Goal: Task Accomplishment & Management: Complete application form

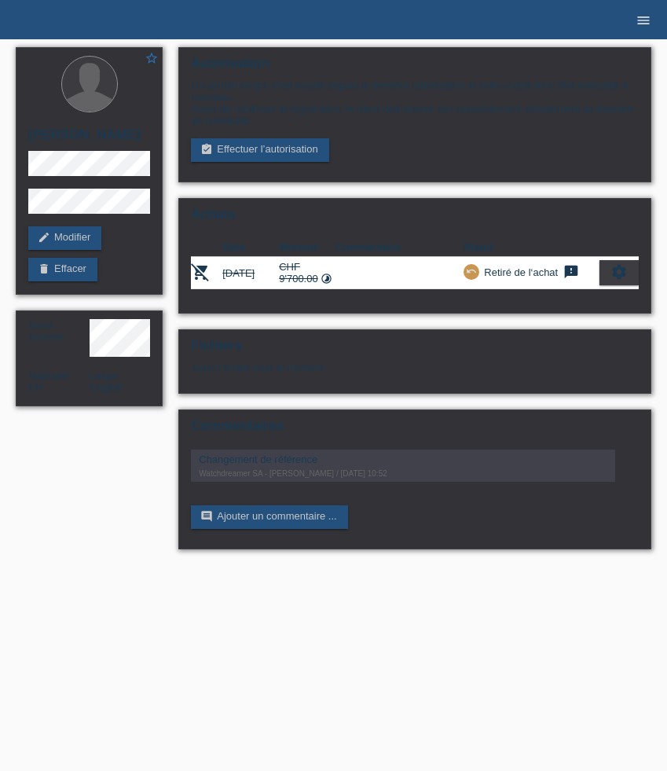
click at [638, 20] on icon "menu" at bounding box center [644, 21] width 16 height 16
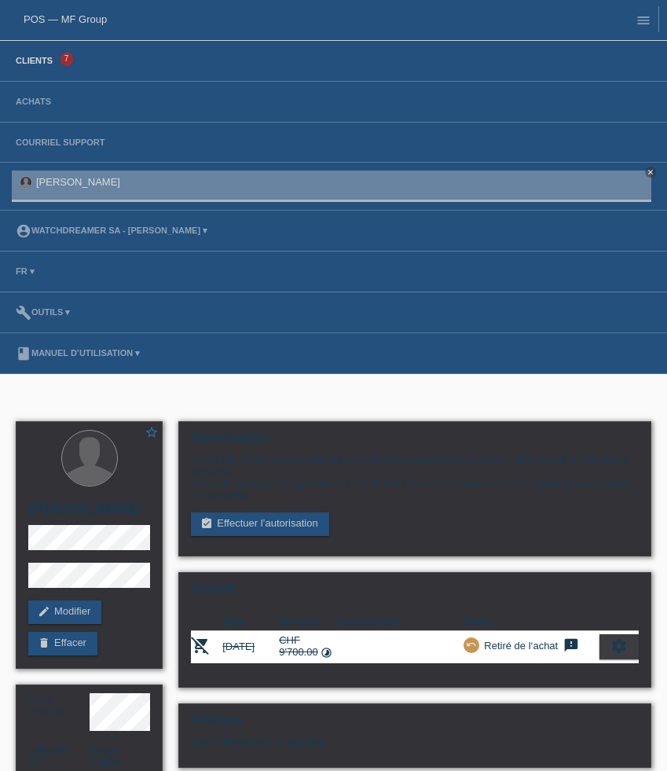
click at [40, 59] on link "Clients" at bounding box center [34, 60] width 53 height 9
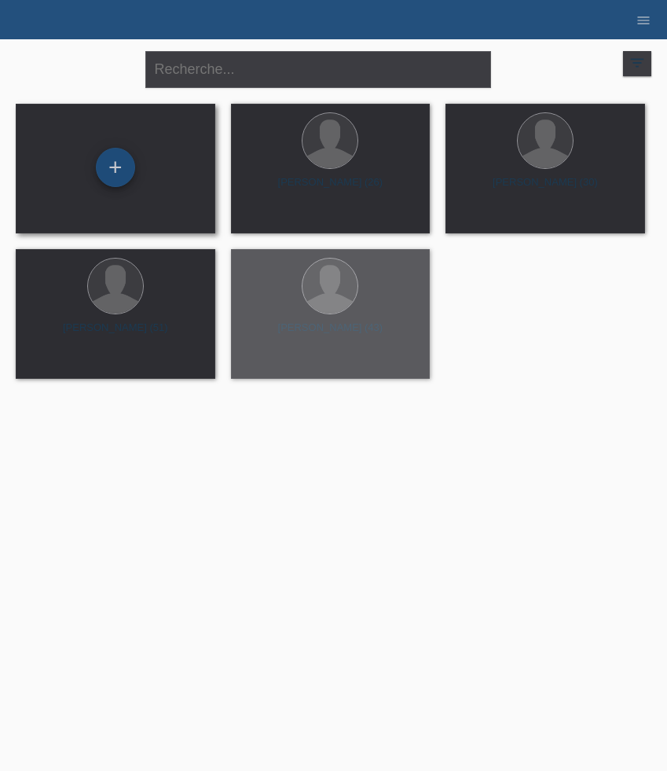
click at [123, 167] on div "+" at bounding box center [115, 167] width 39 height 39
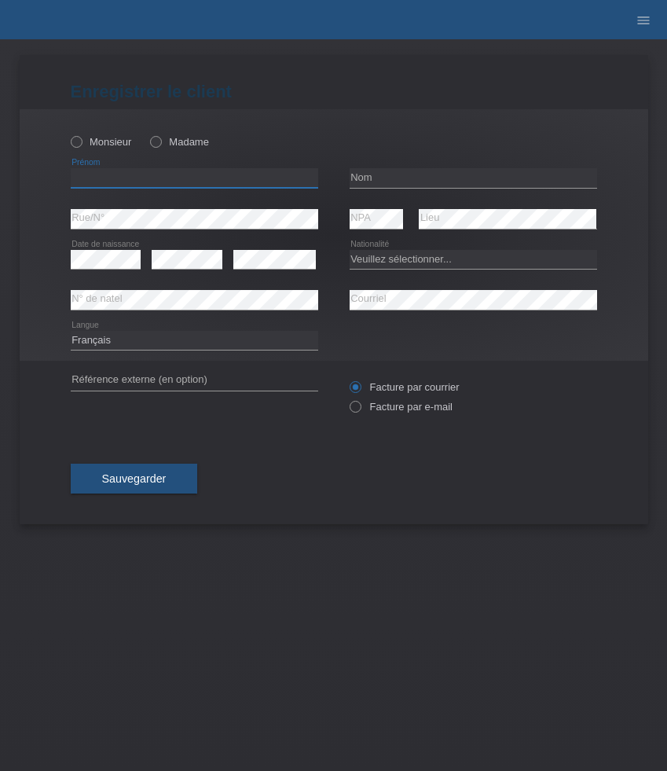
click at [154, 184] on input "text" at bounding box center [195, 178] width 248 height 20
paste input "Javed"
type input "Javed"
click at [85, 140] on label "Monsieur" at bounding box center [101, 142] width 61 height 12
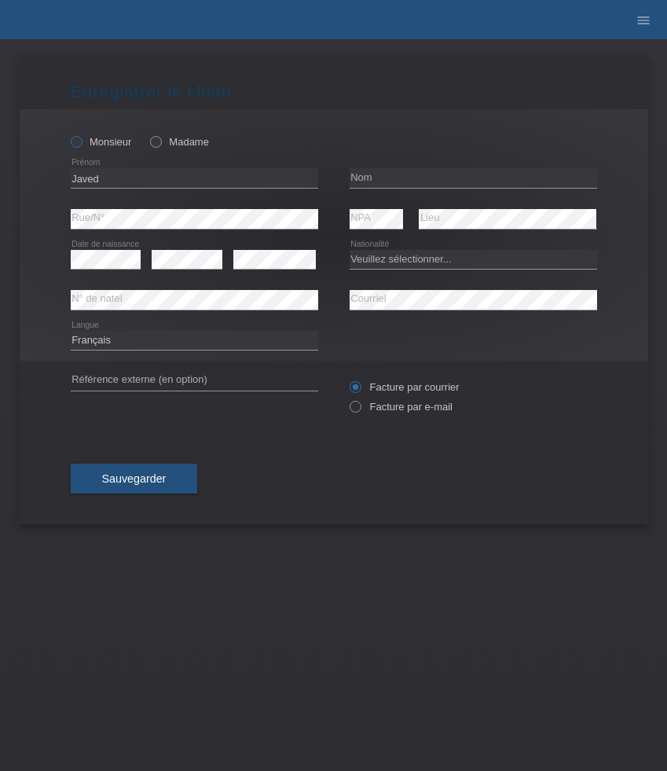
click at [81, 140] on input "Monsieur" at bounding box center [76, 141] width 10 height 10
radio input "true"
click at [396, 172] on input "text" at bounding box center [474, 178] width 248 height 20
paste input "Mohammadi"
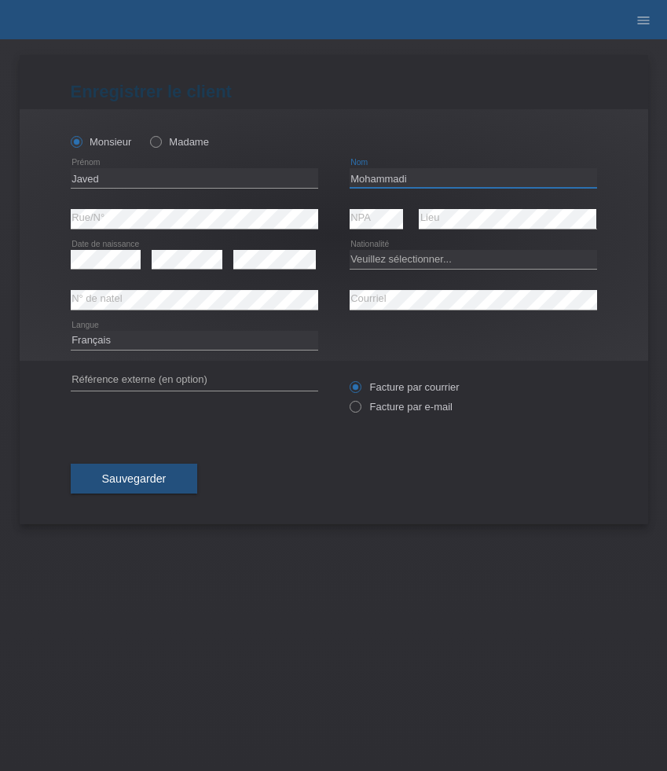
type input "Mohammadi"
click at [424, 268] on select "Veuillez sélectionner... Suisse Allemagne Autriche Liechtenstein ------------ A…" at bounding box center [474, 259] width 248 height 19
select select "AF"
click at [350, 250] on select "Veuillez sélectionner... Suisse Allemagne Autriche Liechtenstein ------------ A…" at bounding box center [474, 259] width 248 height 19
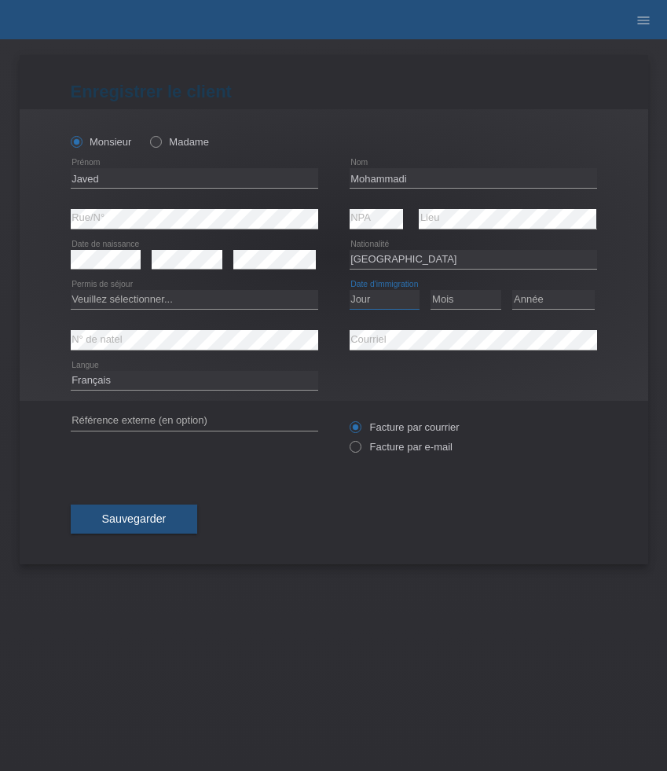
click at [385, 295] on select "Jour 01 02 03 04 05 06 07 08 09 10 11" at bounding box center [385, 299] width 71 height 19
click at [390, 305] on select "Jour 01 02 03 04 05 06 07 08 09 10 11" at bounding box center [385, 299] width 71 height 19
select select "21"
click at [350, 291] on select "Jour 01 02 03 04 05 06 07 08 09 10 11" at bounding box center [385, 299] width 71 height 19
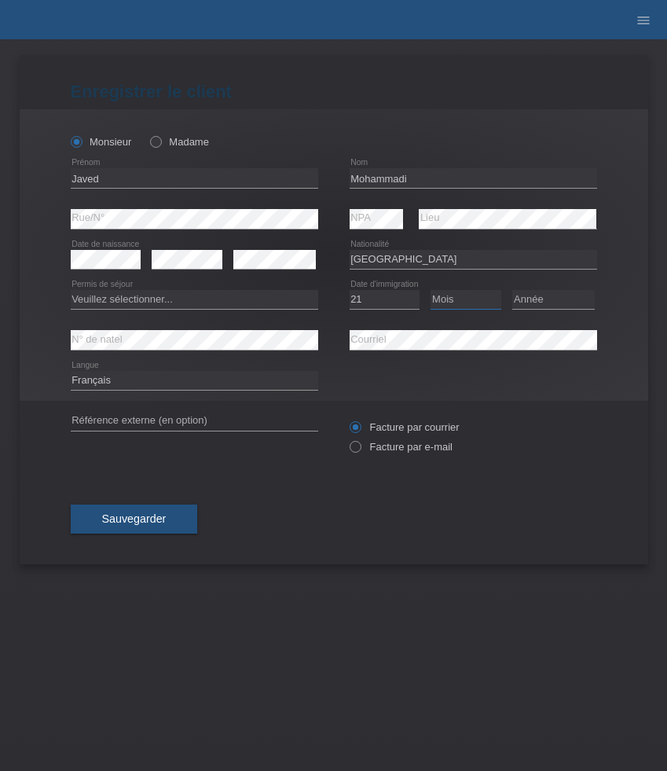
click at [468, 299] on select "Mois 01 02 03 04 05 06 07 08 09 10 11" at bounding box center [466, 299] width 71 height 19
select select "11"
click at [431, 291] on select "Mois 01 02 03 04 05 06 07 08 09 10 11" at bounding box center [466, 299] width 71 height 19
click at [544, 303] on select "Année 2025 2024 2023 2022 2021 2020 2019 2018 2017 2016 2015 2014 2013 2012 201…" at bounding box center [554, 299] width 83 height 19
select select "2015"
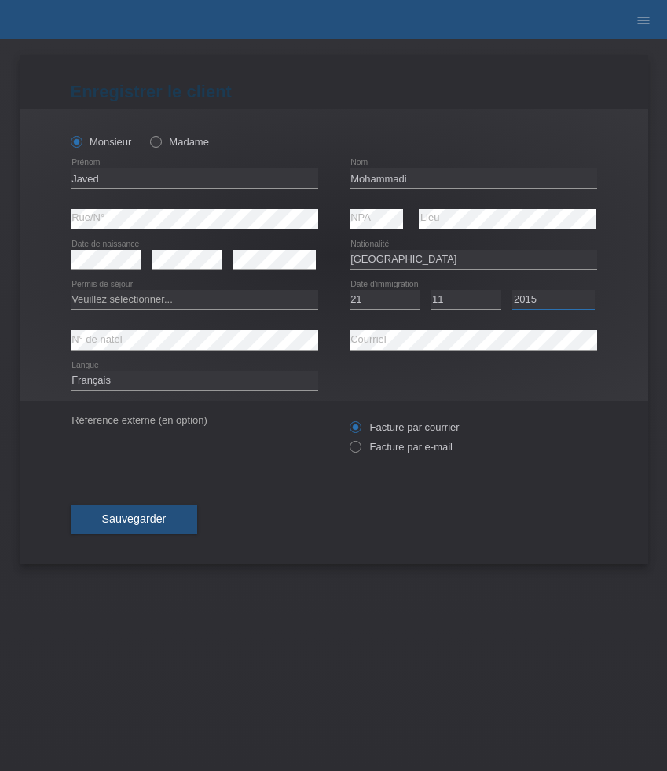
click at [513, 291] on select "Année 2025 2024 2023 2022 2021 2020 2019 2018 2017 2016 2015 2014 2013 2012 201…" at bounding box center [554, 299] width 83 height 19
click at [164, 302] on select "Veuillez sélectionner... C B B - Statut de réfugié Autre" at bounding box center [195, 299] width 248 height 19
select select "B"
click at [71, 291] on select "Veuillez sélectionner... C B B - Statut de réfugié Autre" at bounding box center [195, 299] width 248 height 19
click at [264, 269] on icon at bounding box center [274, 269] width 83 height 1
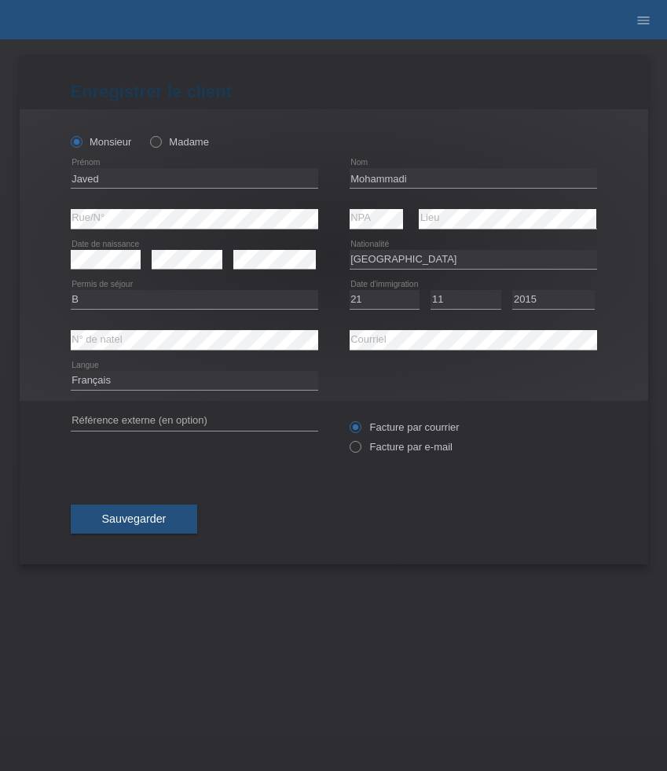
click at [268, 270] on div "error" at bounding box center [274, 260] width 83 height 40
click at [366, 453] on label "Facture par e-mail" at bounding box center [401, 447] width 103 height 12
click at [360, 454] on input "Facture par e-mail" at bounding box center [355, 451] width 10 height 20
radio input "true"
click at [131, 525] on span "Sauvegarder" at bounding box center [134, 519] width 64 height 13
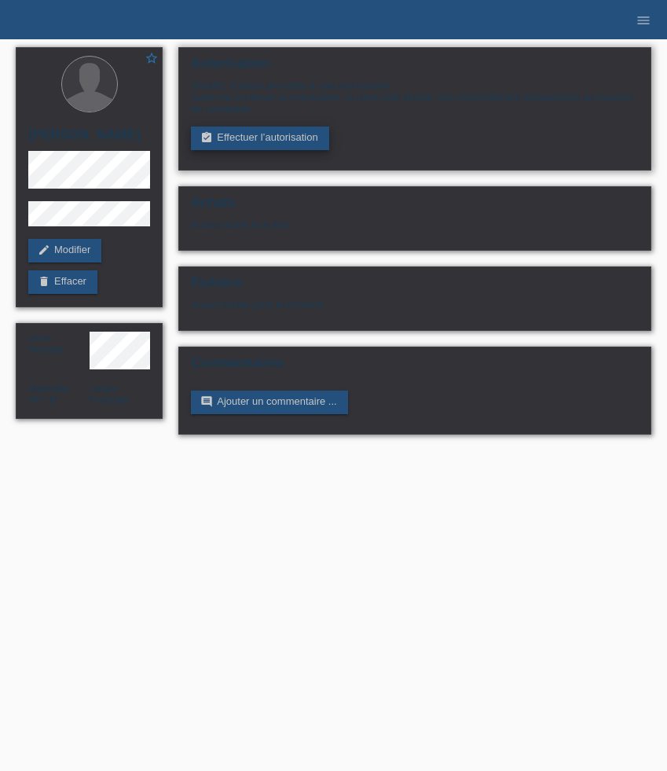
click at [250, 140] on link "assignment_turned_in Effectuer l’autorisation" at bounding box center [260, 139] width 138 height 24
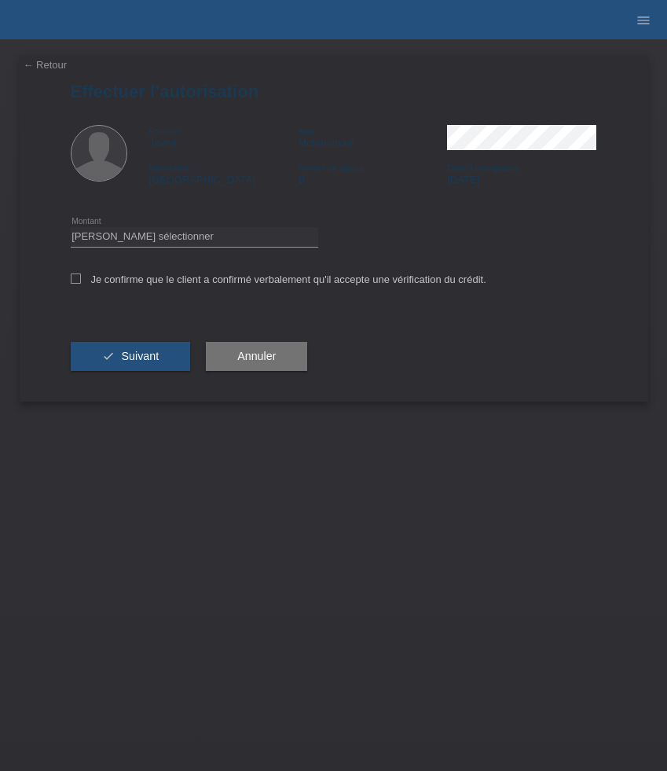
click at [241, 255] on div "Veuillez sélectionner CHF 1.00 - CHF 499.00 CHF 500.00 - CHF 1'999.00 CHF 2'000…" at bounding box center [195, 237] width 248 height 40
click at [241, 237] on select "Veuillez sélectionner CHF 1.00 - CHF 499.00 CHF 500.00 - CHF 1'999.00 CHF 2'000…" at bounding box center [195, 236] width 248 height 19
select select "3"
click at [71, 230] on select "Veuillez sélectionner CHF 1.00 - CHF 499.00 CHF 500.00 - CHF 1'999.00 CHF 2'000…" at bounding box center [195, 236] width 248 height 19
click at [227, 281] on label "Je confirme que le client a confirmé verbalement qu'il accepte une vérification…" at bounding box center [279, 280] width 416 height 12
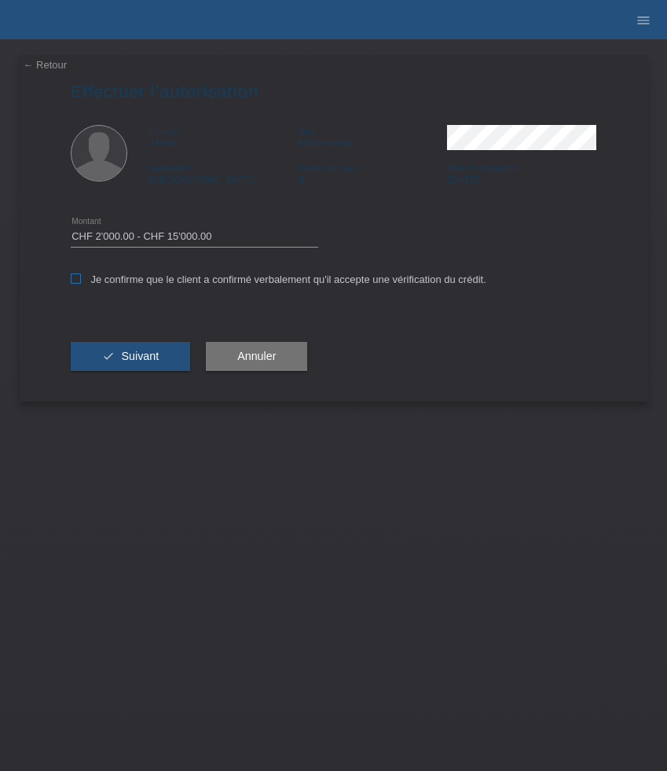
click at [81, 281] on input "Je confirme que le client a confirmé verbalement qu'il accepte une vérification…" at bounding box center [76, 279] width 10 height 10
checkbox input "true"
click at [144, 362] on span "Suivant" at bounding box center [140, 356] width 38 height 13
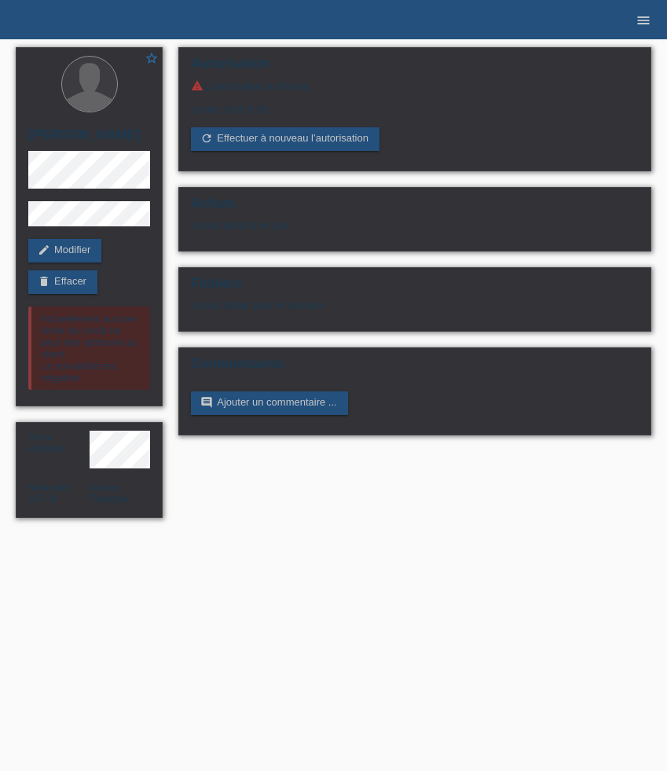
click at [646, 21] on icon "menu" at bounding box center [644, 21] width 16 height 16
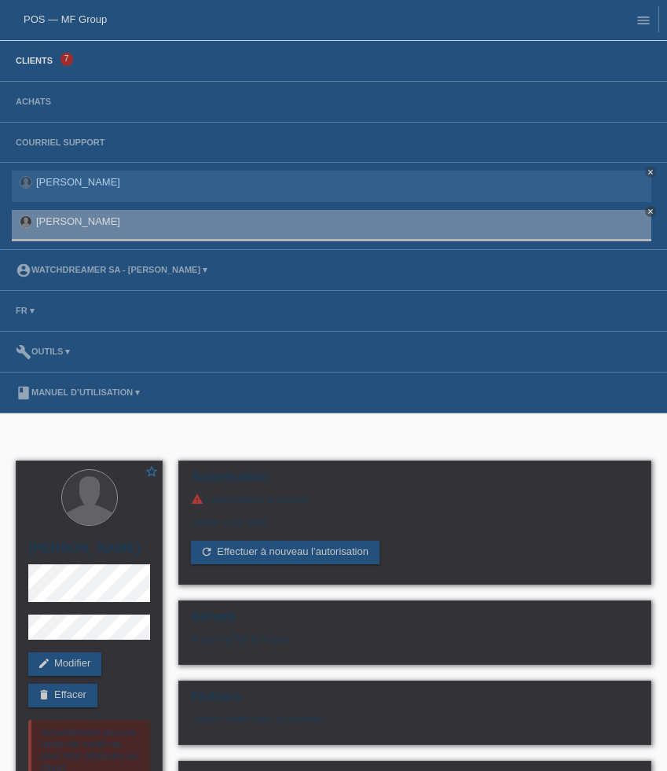
click at [35, 61] on link "Clients" at bounding box center [34, 60] width 53 height 9
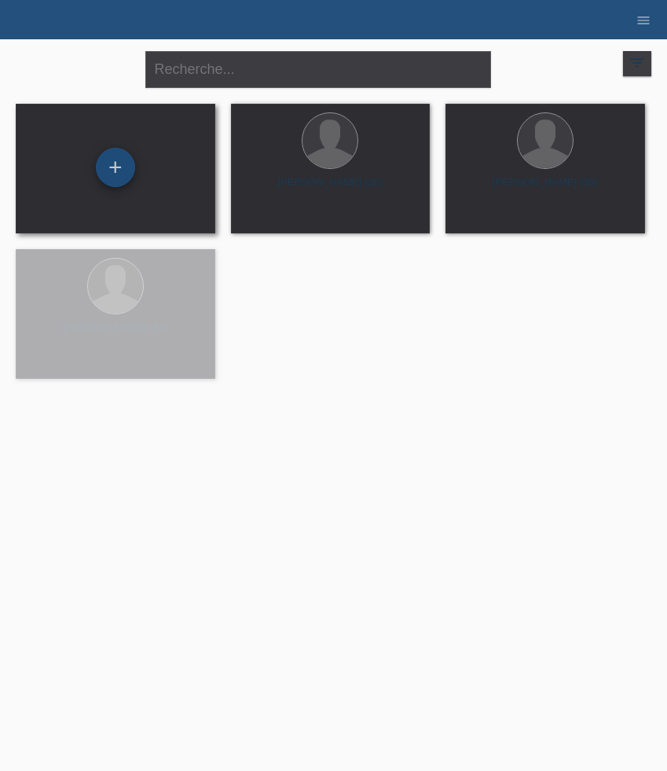
click at [116, 175] on div "+" at bounding box center [115, 167] width 39 height 39
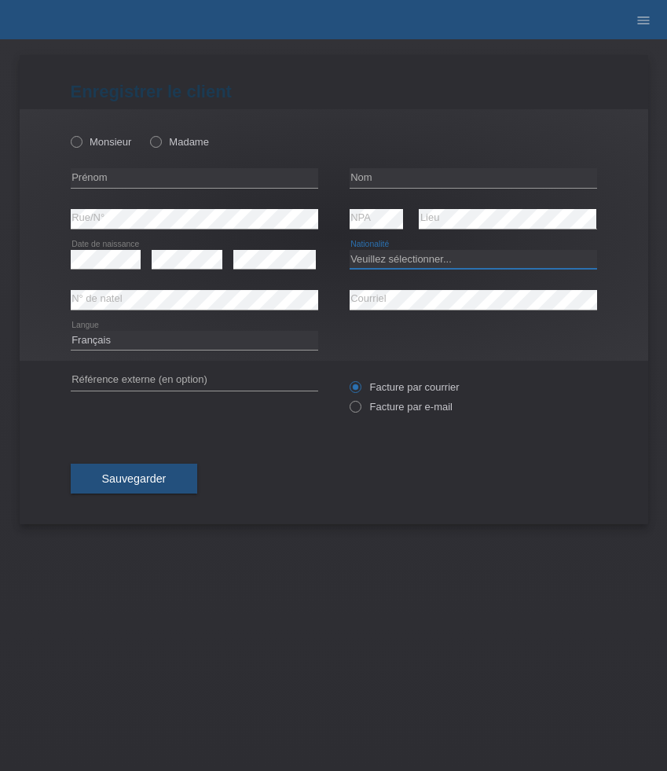
click at [436, 263] on select "Veuillez sélectionner... Suisse Allemagne Autriche Liechtenstein ------------ A…" at bounding box center [474, 259] width 248 height 19
select select "PT"
click at [350, 250] on select "Veuillez sélectionner... Suisse Allemagne Autriche Liechtenstein ------------ A…" at bounding box center [474, 259] width 248 height 19
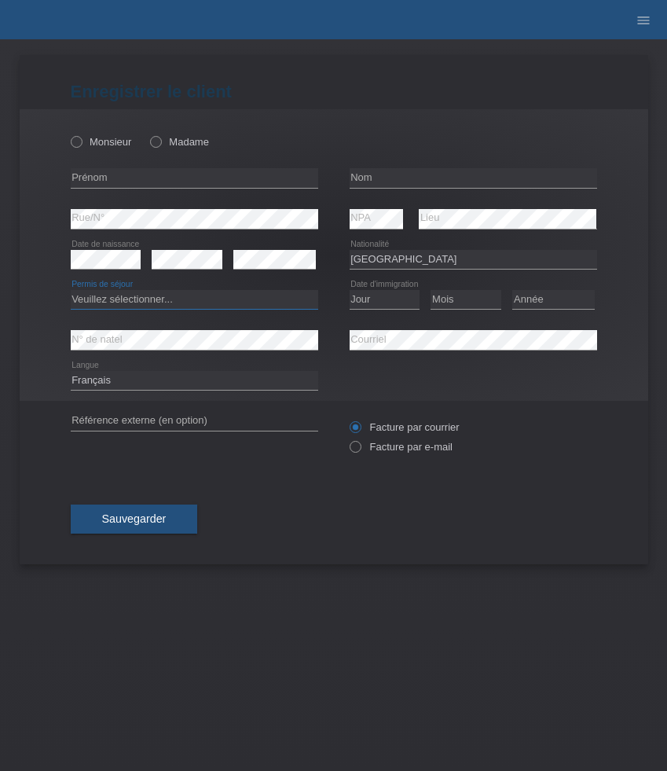
click at [296, 294] on select "Veuillez sélectionner... C B B - Statut de réfugié Autre" at bounding box center [195, 299] width 248 height 19
select select "C"
click at [71, 291] on select "Veuillez sélectionner... C B B - Statut de réfugié Autre" at bounding box center [195, 299] width 248 height 19
click at [377, 299] on select "Jour 01 02 03 04 05 06 07 08 09 10 11" at bounding box center [385, 299] width 71 height 19
select select "19"
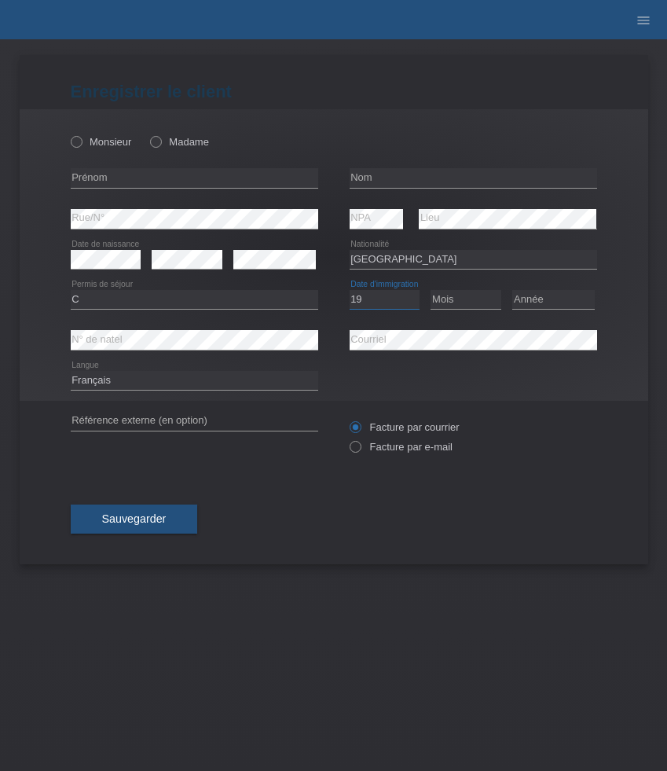
click at [350, 291] on select "Jour 01 02 03 04 05 06 07 08 09 10 11" at bounding box center [385, 299] width 71 height 19
click at [462, 309] on select "Mois 01 02 03 04 05 06 07 08 09 10 11" at bounding box center [466, 299] width 71 height 19
select select "03"
click at [431, 291] on select "Mois 01 02 03 04 05 06 07 08 09 10 11" at bounding box center [466, 299] width 71 height 19
click at [528, 300] on select "Année 2025 2024 2023 2022 2021 2020 2019 2018 2017 2016 2015 2014 2013 2012 201…" at bounding box center [554, 299] width 83 height 19
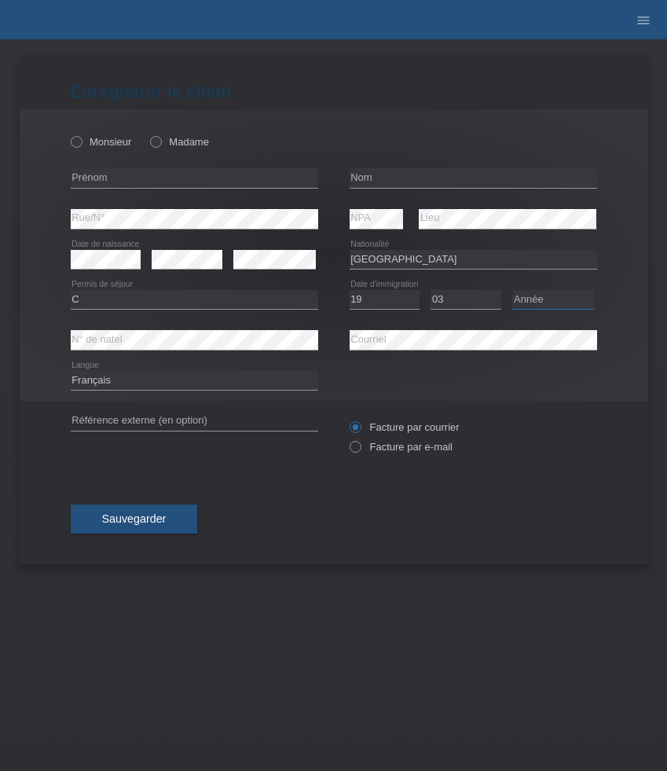
select select "1990"
click at [513, 291] on select "Année 2025 2024 2023 2022 2021 2020 2019 2018 2017 2016 2015 2014 2013 2012 201…" at bounding box center [554, 299] width 83 height 19
click at [110, 145] on label "Monsieur" at bounding box center [101, 142] width 61 height 12
click at [81, 145] on input "Monsieur" at bounding box center [76, 141] width 10 height 10
radio input "true"
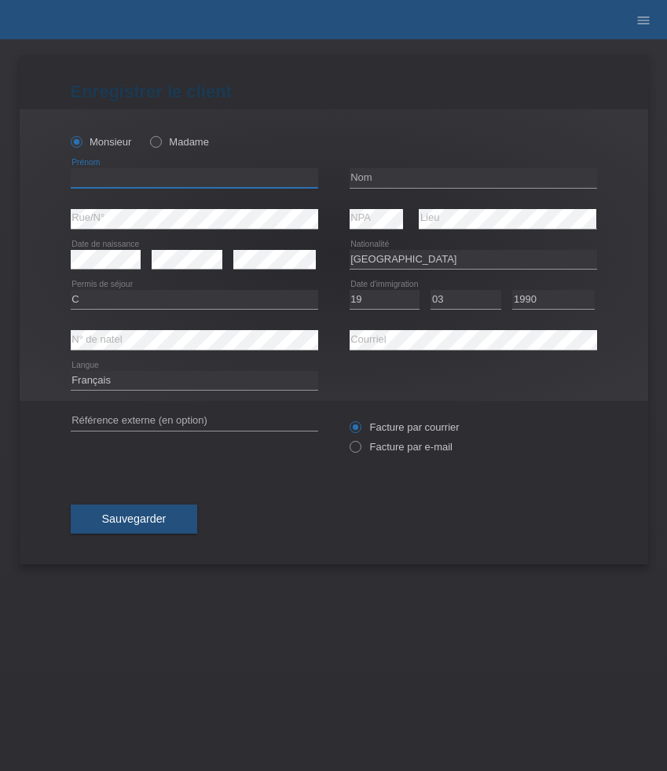
click at [141, 187] on input "text" at bounding box center [195, 178] width 248 height 20
paste input "Carlos"
type input "Carlos"
click at [455, 175] on input "text" at bounding box center [474, 178] width 248 height 20
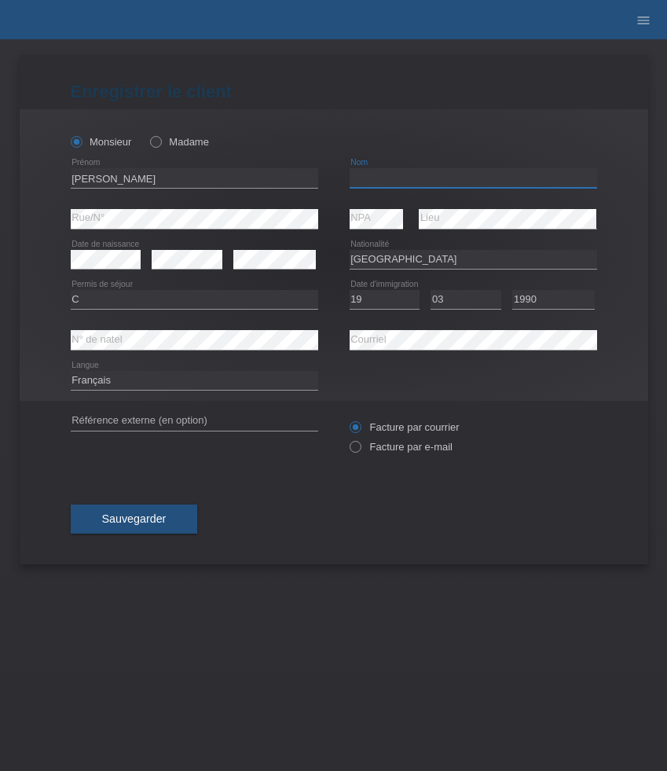
click at [455, 175] on input "text" at bounding box center [474, 178] width 248 height 20
paste input "Rodrigues"
type input "Rodrigues"
click at [241, 381] on select "Deutsch Français Italiano English" at bounding box center [195, 380] width 248 height 19
click at [71, 372] on select "Deutsch Français Italiano English" at bounding box center [195, 380] width 248 height 19
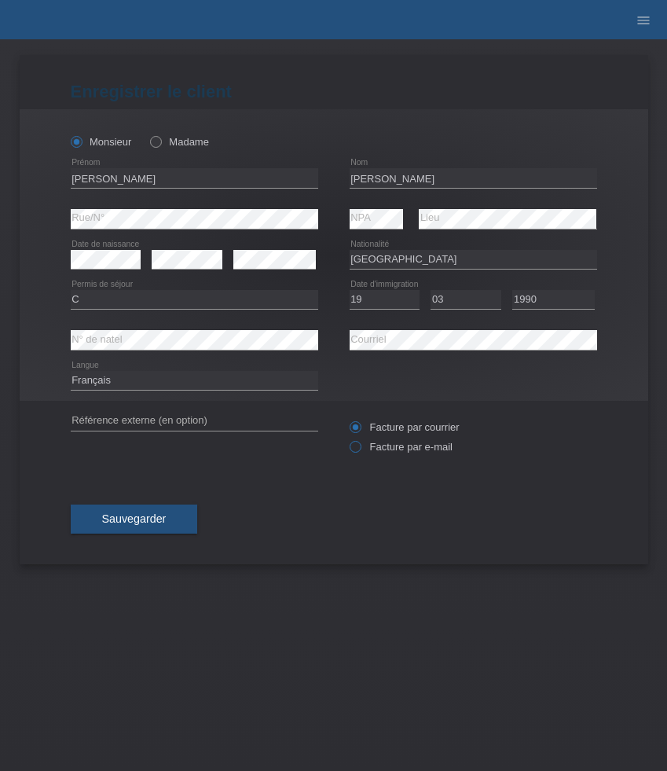
click at [377, 450] on label "Facture par e-mail" at bounding box center [401, 447] width 103 height 12
click at [360, 450] on input "Facture par e-mail" at bounding box center [355, 451] width 10 height 20
radio input "true"
click at [165, 517] on span "Sauvegarder" at bounding box center [134, 519] width 64 height 13
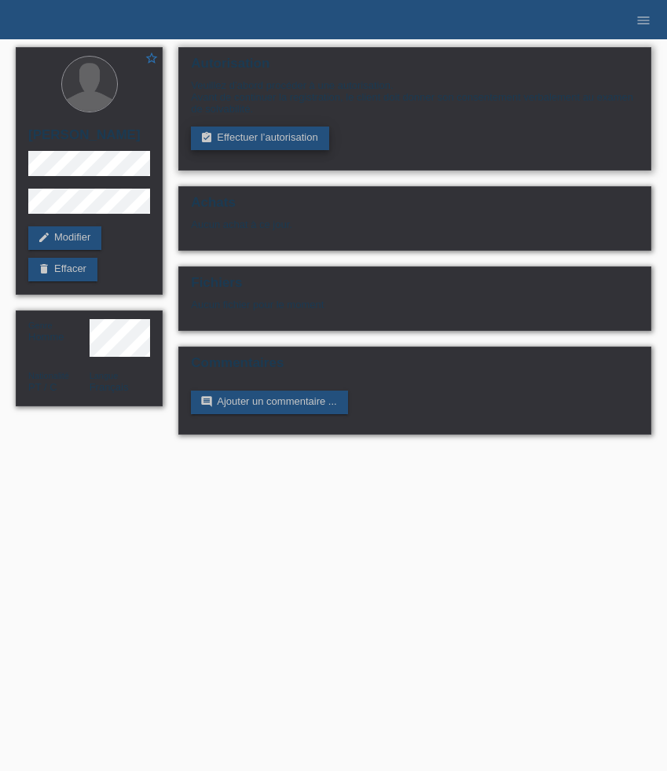
click at [233, 142] on link "assignment_turned_in Effectuer l’autorisation" at bounding box center [260, 139] width 138 height 24
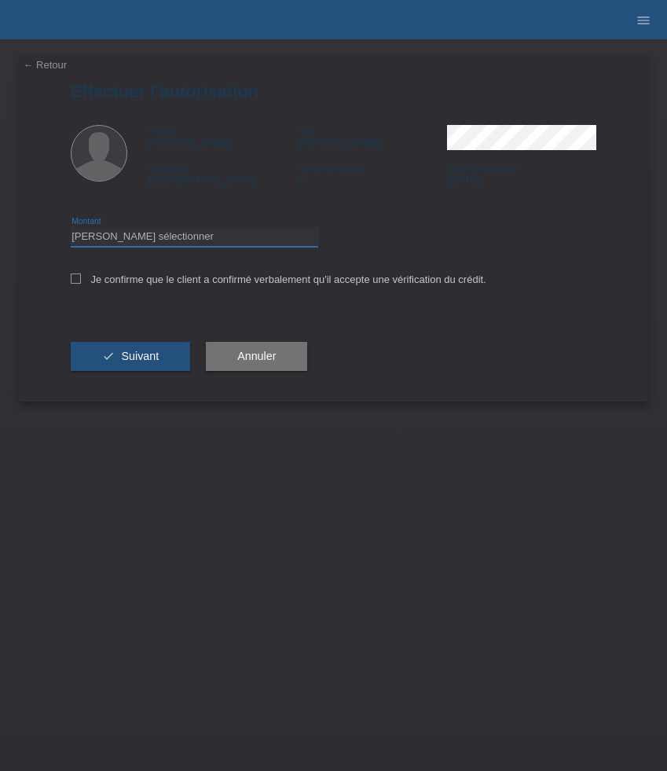
click at [247, 241] on select "Veuillez sélectionner CHF 1.00 - CHF 499.00 CHF 500.00 - CHF 1'999.00 CHF 2'000…" at bounding box center [195, 236] width 248 height 19
select select "3"
click at [71, 230] on select "Veuillez sélectionner CHF 1.00 - CHF 499.00 CHF 500.00 - CHF 1'999.00 CHF 2'000…" at bounding box center [195, 236] width 248 height 19
click at [237, 283] on label "Je confirme que le client a confirmé verbalement qu'il accepte une vérification…" at bounding box center [279, 280] width 416 height 12
click at [81, 283] on input "Je confirme que le client a confirmé verbalement qu'il accepte une vérification…" at bounding box center [76, 279] width 10 height 10
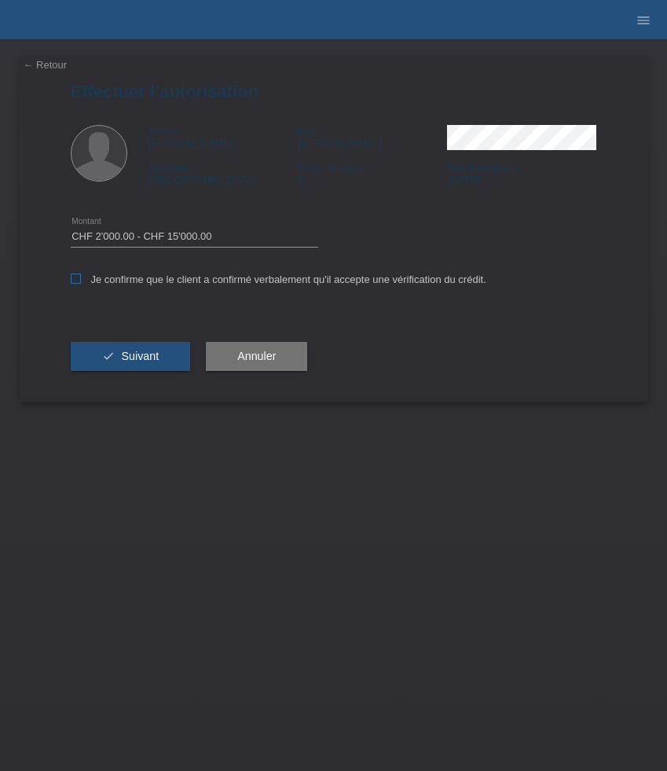
checkbox input "true"
click at [127, 366] on button "check Suivant" at bounding box center [131, 357] width 120 height 30
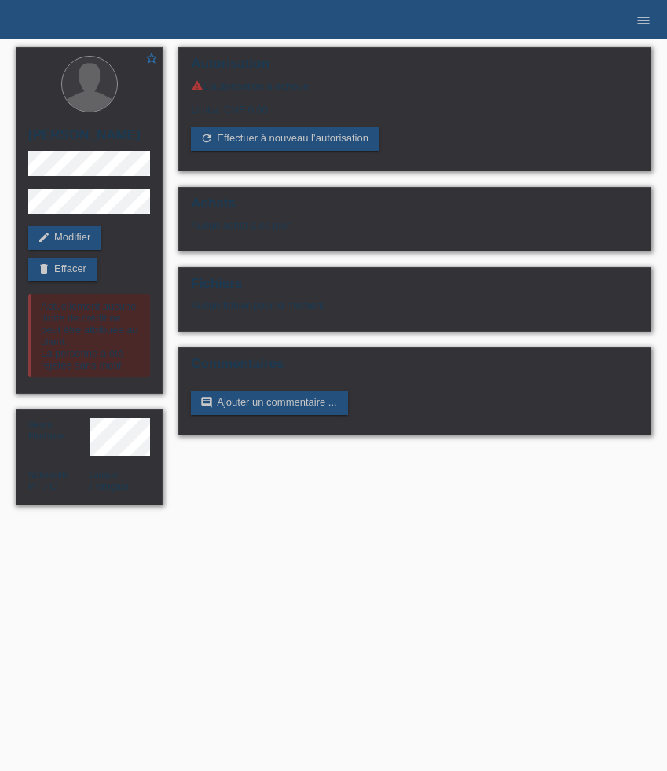
click at [648, 20] on icon "menu" at bounding box center [644, 21] width 16 height 16
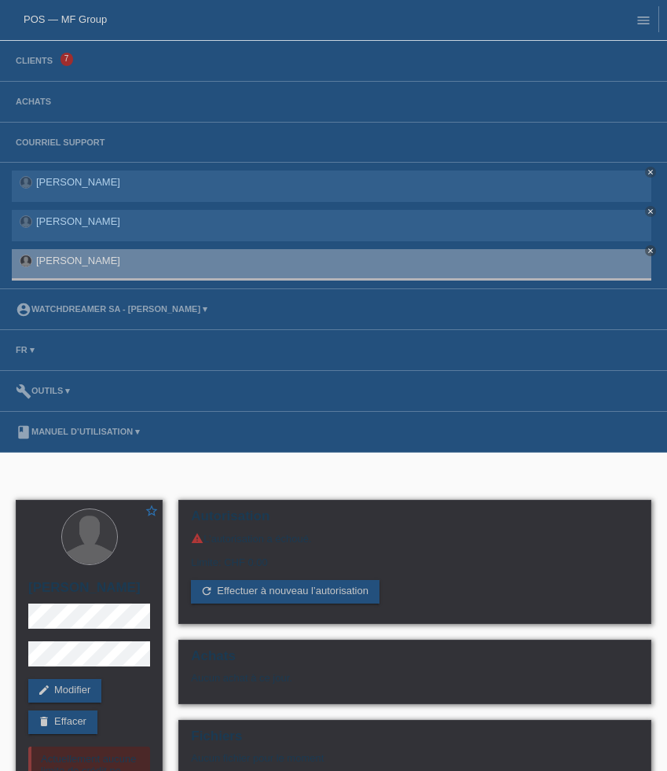
click at [23, 69] on li "Clients 7" at bounding box center [333, 61] width 667 height 41
click at [24, 64] on link "Clients" at bounding box center [34, 60] width 53 height 9
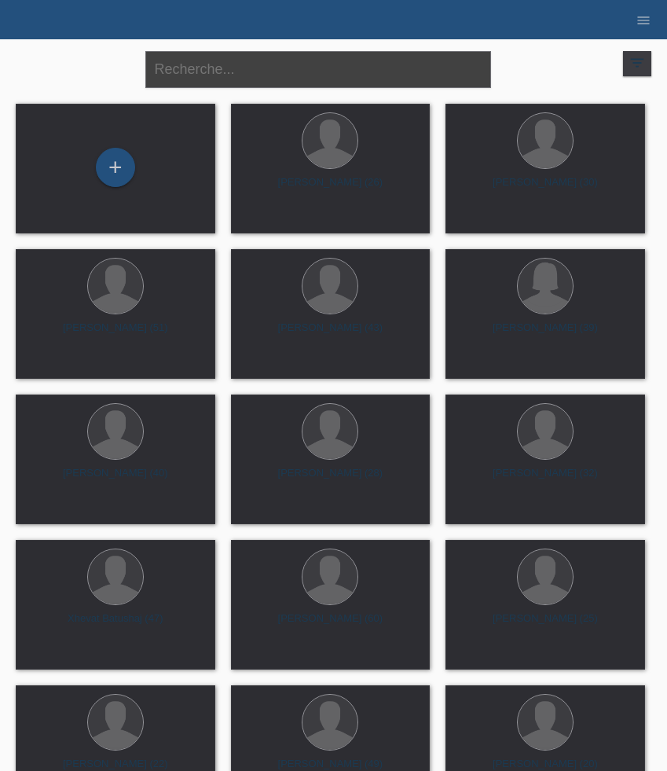
click at [245, 68] on input "text" at bounding box center [318, 69] width 346 height 37
paste input "Dayana"
type input "Dayana"
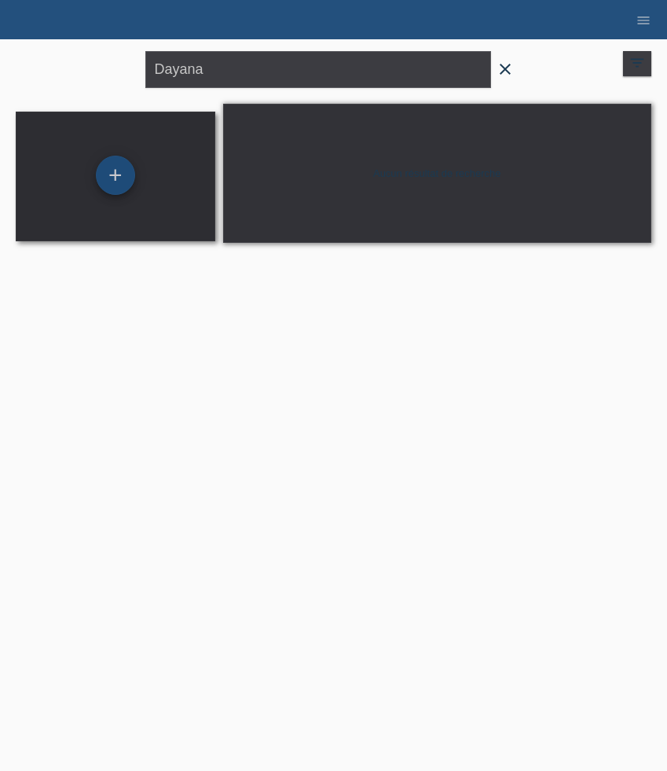
click at [123, 175] on div "+" at bounding box center [115, 175] width 39 height 39
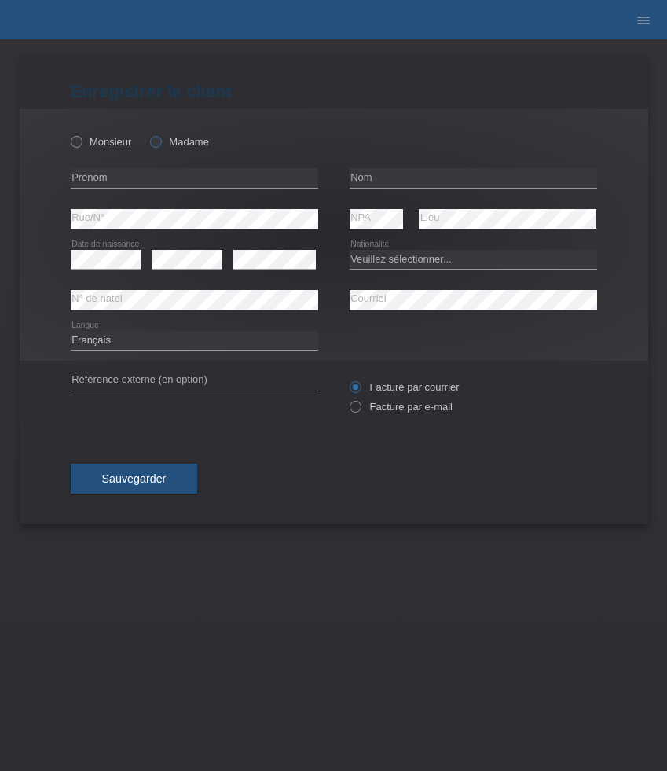
click at [171, 139] on label "Madame" at bounding box center [179, 142] width 59 height 12
click at [160, 139] on input "Madame" at bounding box center [155, 141] width 10 height 10
radio input "true"
click at [127, 174] on input "text" at bounding box center [195, 178] width 248 height 20
paste input "Dayana"
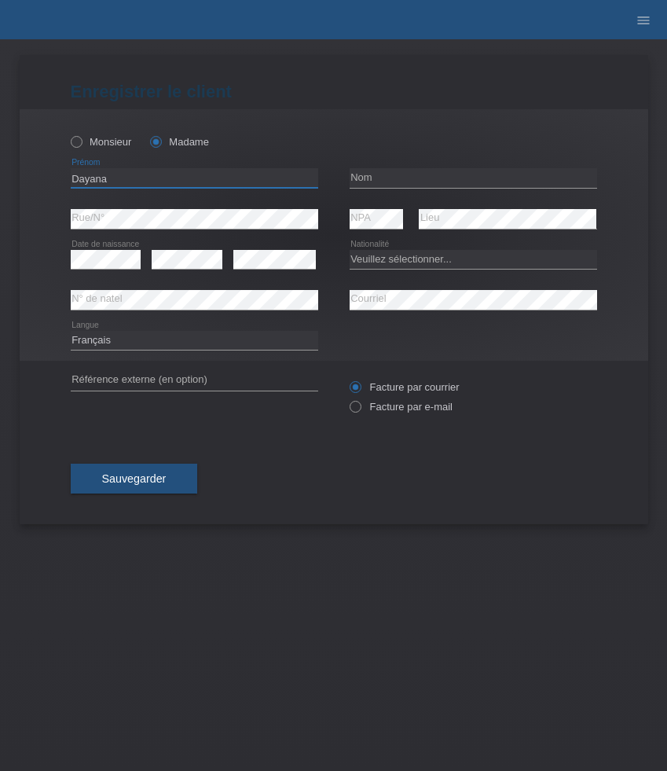
type input "Dayana"
click at [389, 178] on input "text" at bounding box center [474, 178] width 248 height 20
paste input "[PERSON_NAME]"
type input "[PERSON_NAME]"
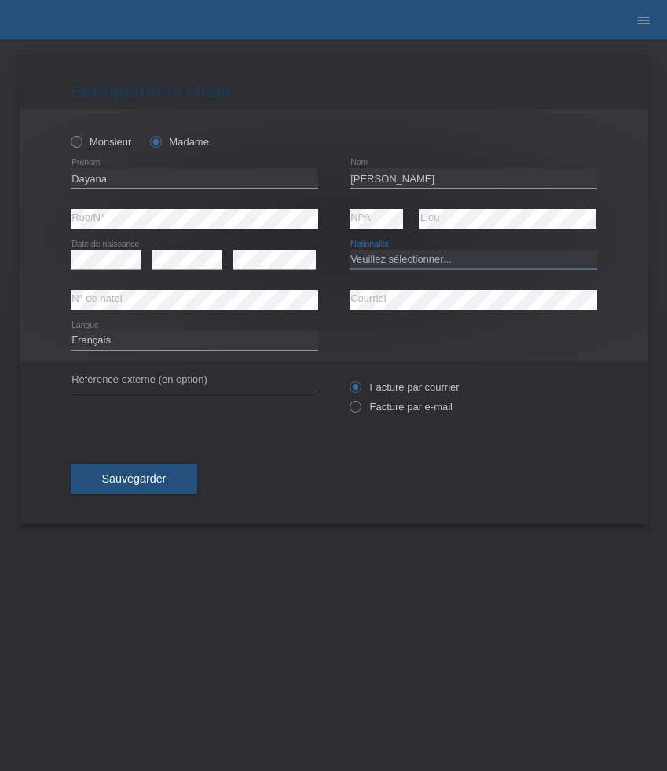
click at [399, 258] on select "Veuillez sélectionner... Suisse Allemagne Autriche Liechtenstein ------------ A…" at bounding box center [474, 259] width 248 height 19
select select "ES"
click at [350, 250] on select "Veuillez sélectionner... Suisse Allemagne Autriche Liechtenstein ------------ A…" at bounding box center [474, 259] width 248 height 19
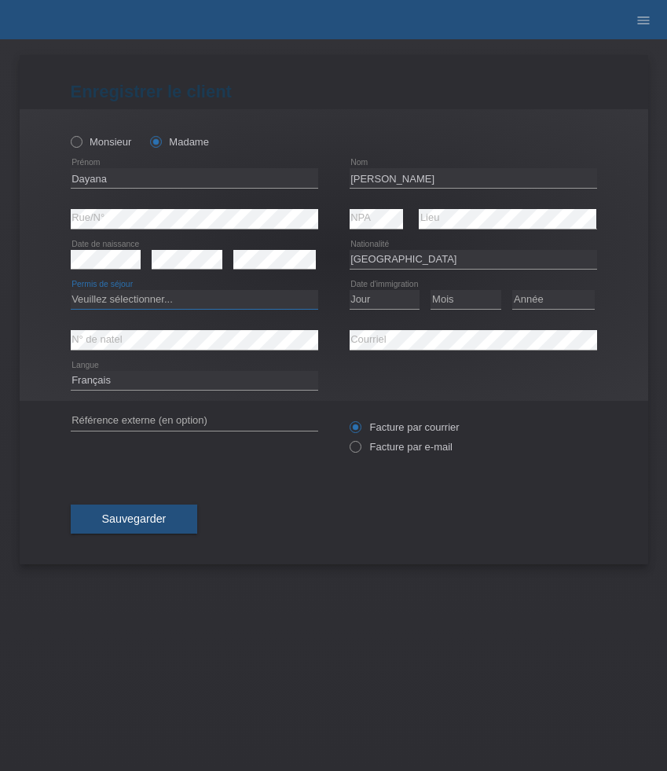
click at [198, 301] on select "Veuillez sélectionner... C B B - Statut de réfugié Autre" at bounding box center [195, 299] width 248 height 19
select select "C"
click at [71, 291] on select "Veuillez sélectionner... C B B - Statut de réfugié Autre" at bounding box center [195, 299] width 248 height 19
click at [371, 300] on select "Jour 01 02 03 04 05 06 07 08 09 10 11" at bounding box center [385, 299] width 71 height 19
select select "12"
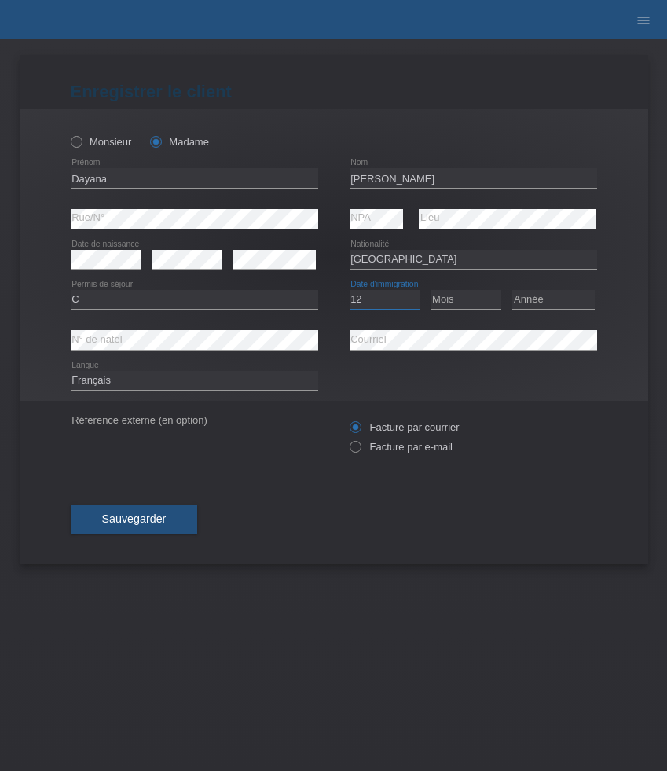
click at [350, 291] on select "Jour 01 02 03 04 05 06 07 08 09 10 11" at bounding box center [385, 299] width 71 height 19
click at [462, 304] on select "Mois 01 02 03 04 05 06 07 08 09 10 11" at bounding box center [466, 299] width 71 height 19
select select "12"
click at [431, 291] on select "Mois 01 02 03 04 05 06 07 08 09 10 11" at bounding box center [466, 299] width 71 height 19
click at [544, 303] on select "Année 2025 2024 2023 2022 2021 2020 2019 2018 2017 2016 2015 2014 2013 2012 201…" at bounding box center [554, 299] width 83 height 19
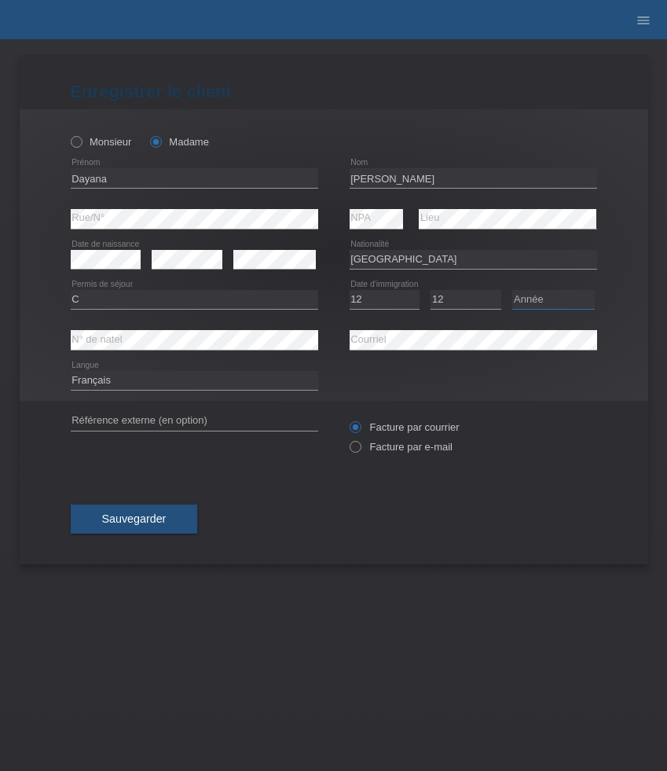
select select "2016"
click at [513, 291] on select "Année 2025 2024 2023 2022 2021 2020 2019 2018 2017 2016 2015 2014 2013 2012 201…" at bounding box center [554, 299] width 83 height 19
click at [143, 381] on select "Deutsch Français Italiano English" at bounding box center [195, 380] width 248 height 19
select select "de"
click at [71, 372] on select "Deutsch Français Italiano English" at bounding box center [195, 380] width 248 height 19
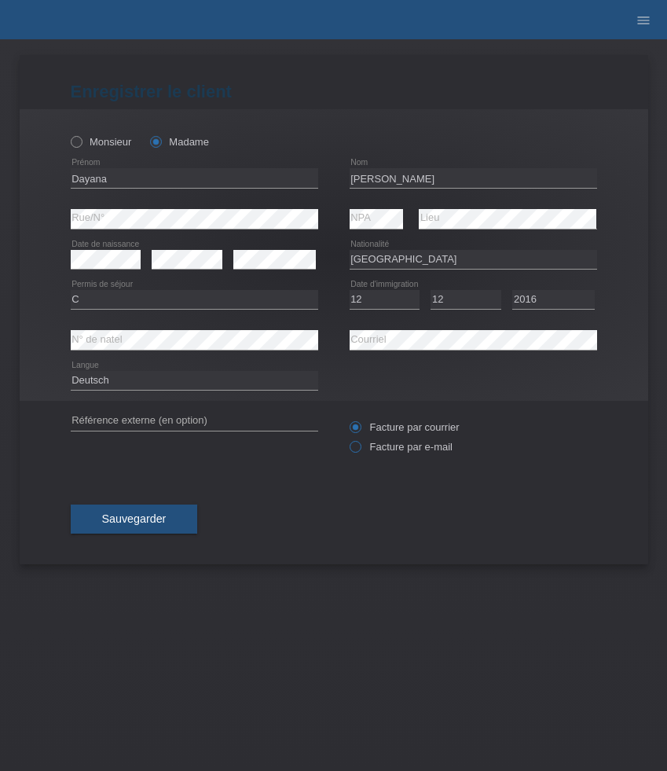
click at [394, 447] on label "Facture par e-mail" at bounding box center [401, 447] width 103 height 12
click at [360, 447] on input "Facture par e-mail" at bounding box center [355, 451] width 10 height 20
radio input "true"
click at [184, 515] on button "Sauvegarder" at bounding box center [134, 520] width 127 height 30
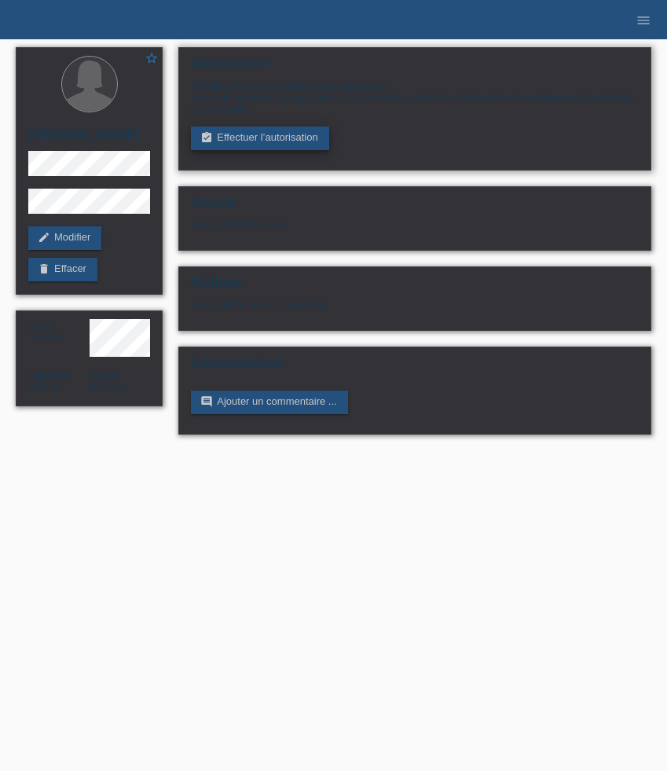
click at [250, 145] on link "assignment_turned_in Effectuer l’autorisation" at bounding box center [260, 139] width 138 height 24
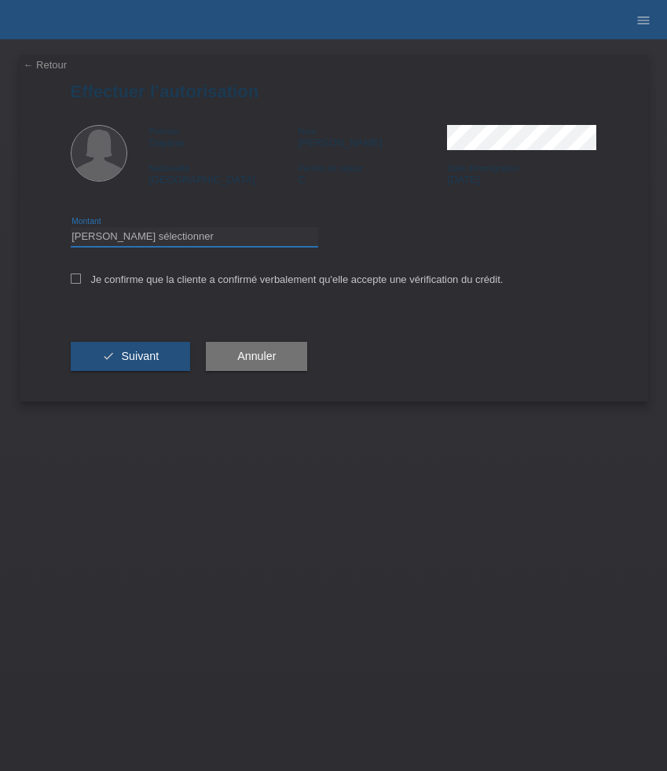
click at [160, 236] on select "Veuillez sélectionner CHF 1.00 - CHF 499.00 CHF 500.00 - CHF 1'999.00 CHF 2'000…" at bounding box center [195, 236] width 248 height 19
select select "3"
click at [71, 230] on select "Veuillez sélectionner CHF 1.00 - CHF 499.00 CHF 500.00 - CHF 1'999.00 CHF 2'000…" at bounding box center [195, 236] width 248 height 19
click at [131, 280] on label "Je confirme que la cliente a confirmé verbalement qu'elle accepte une vérificat…" at bounding box center [287, 280] width 433 height 12
click at [81, 280] on input "Je confirme que la cliente a confirmé verbalement qu'elle accepte une vérificat…" at bounding box center [76, 279] width 10 height 10
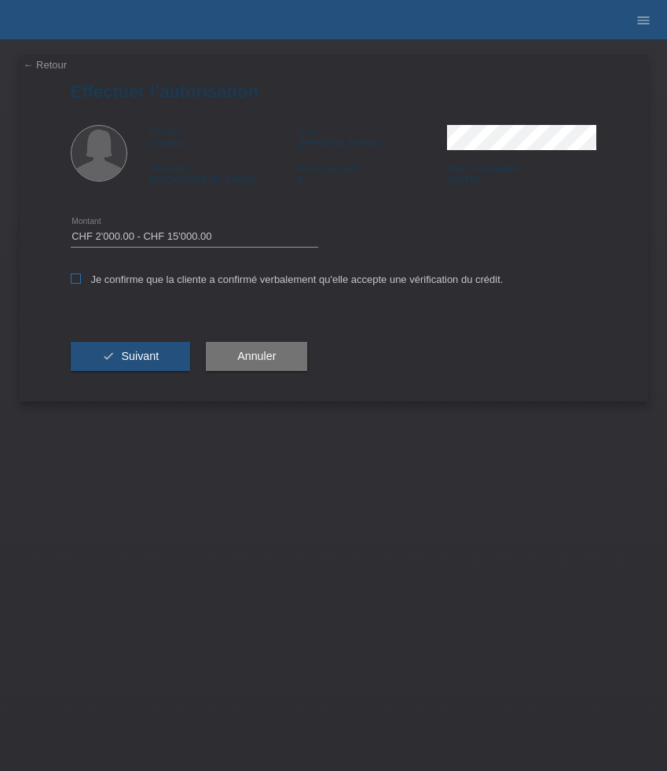
checkbox input "true"
click at [131, 362] on span "Suivant" at bounding box center [140, 356] width 38 height 13
